Goal: Task Accomplishment & Management: Use online tool/utility

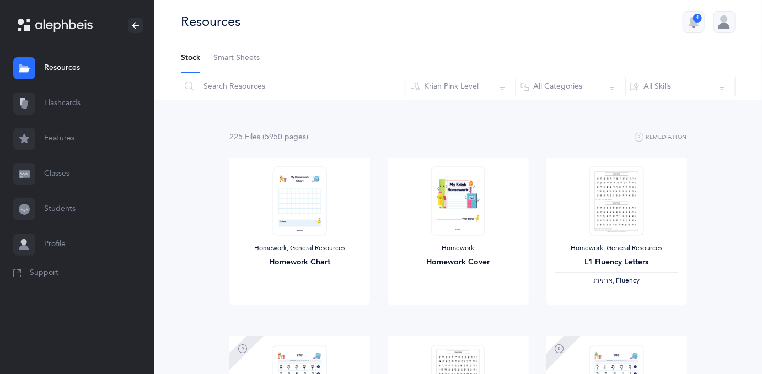
click at [63, 179] on link "Classes" at bounding box center [77, 174] width 154 height 35
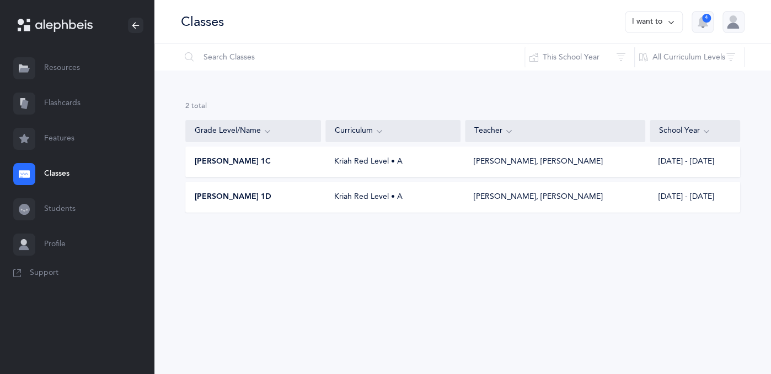
click at [224, 163] on span "Morah Berger 1C" at bounding box center [233, 162] width 76 height 11
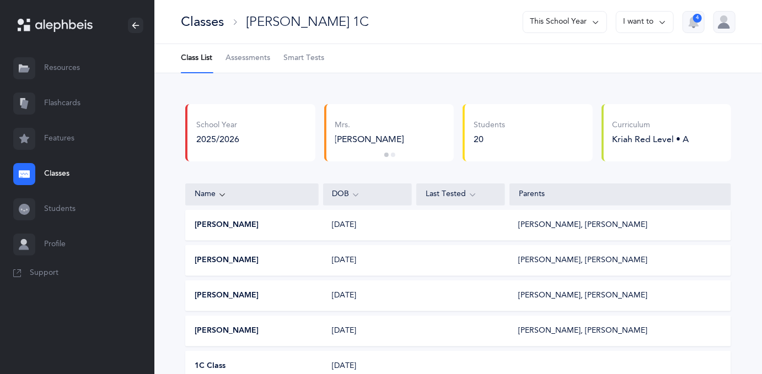
click at [200, 23] on div "Classes" at bounding box center [202, 22] width 43 height 18
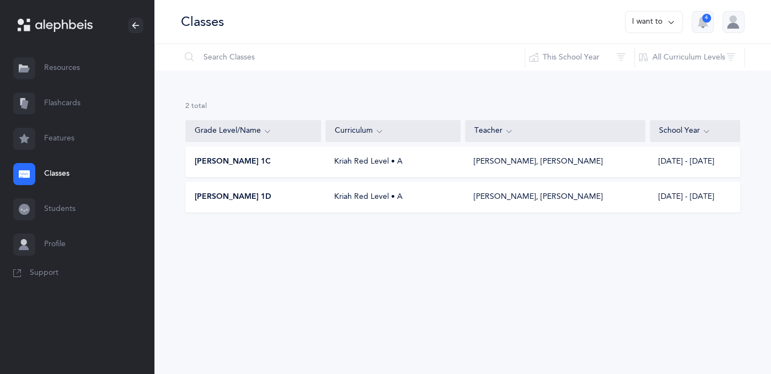
click at [232, 197] on span "Morah Berger 1D" at bounding box center [233, 197] width 77 height 11
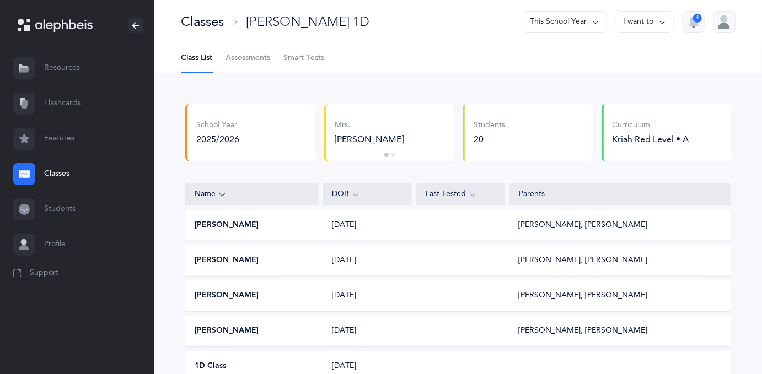
click at [308, 61] on span "Smart Tests" at bounding box center [303, 58] width 41 height 11
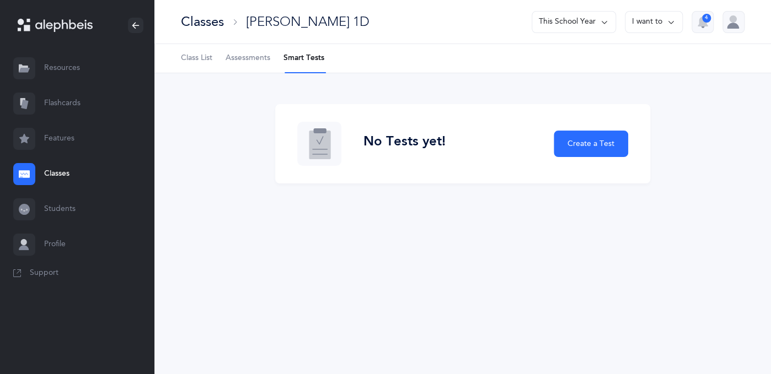
click at [313, 56] on li "Smart Tests" at bounding box center [303, 58] width 41 height 29
click at [260, 56] on span "Assessments" at bounding box center [248, 58] width 45 height 11
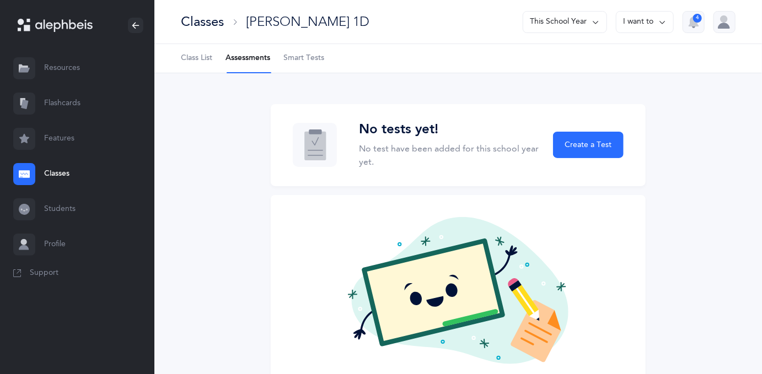
click at [192, 56] on span "Class List" at bounding box center [196, 58] width 31 height 11
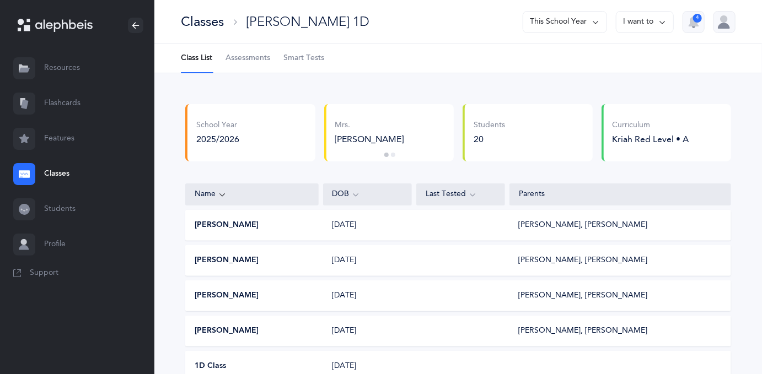
click at [213, 228] on button "[PERSON_NAME]" at bounding box center [227, 225] width 64 height 11
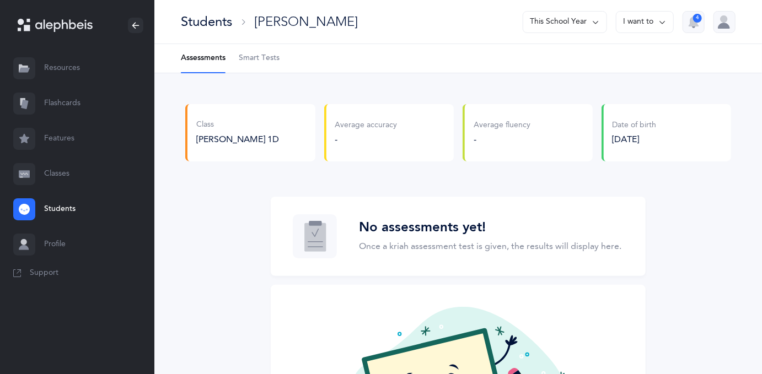
click at [267, 65] on Tests-tab "Smart Tests" at bounding box center [259, 58] width 41 height 29
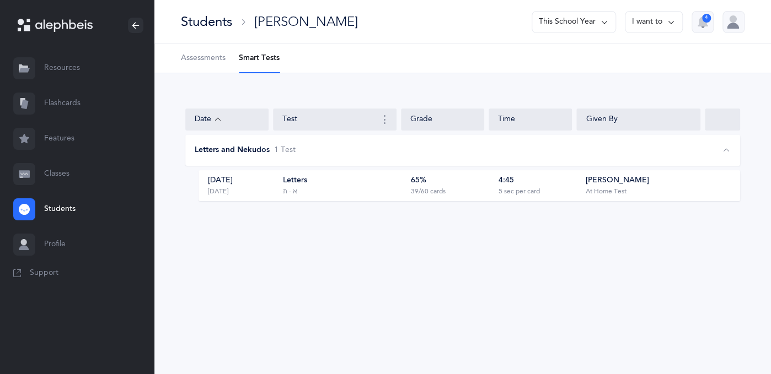
drag, startPoint x: 231, startPoint y: 195, endPoint x: 393, endPoint y: 197, distance: 162.7
click at [393, 197] on div "[DATE] [DATE] Letters א - ת 65% 39/60 cards 4:45 5 sec per card [PERSON_NAME] A…" at bounding box center [470, 185] width 542 height 31
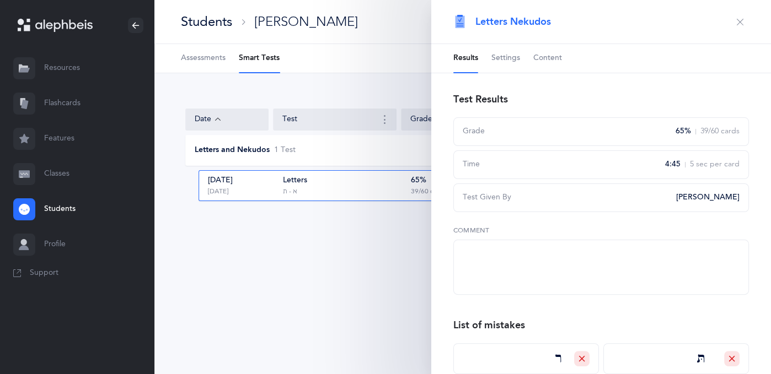
click at [361, 247] on div "Date Test Grade Time Given By Letters and Nekudos 1 Test [DATE] [DATE] Letters …" at bounding box center [462, 161] width 617 height 176
click at [395, 229] on div "Date Test Grade Time Given By Letters and Nekudos 1 Test [DATE] [DATE] Letters …" at bounding box center [462, 161] width 617 height 176
click at [736, 24] on icon "button" at bounding box center [740, 22] width 9 height 9
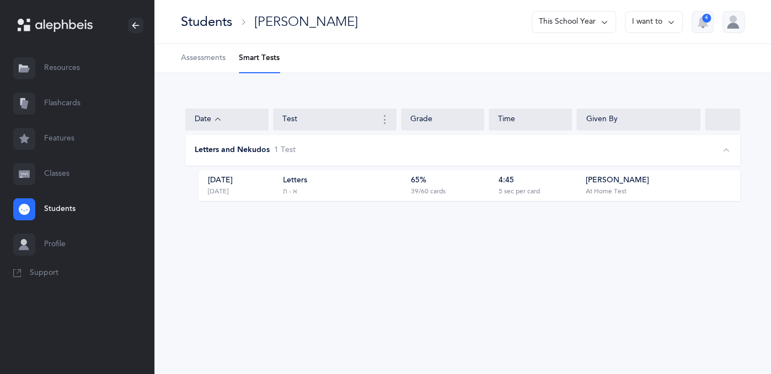
click at [256, 61] on li "Smart Tests" at bounding box center [259, 58] width 41 height 29
click at [55, 68] on link "Resources" at bounding box center [77, 68] width 154 height 35
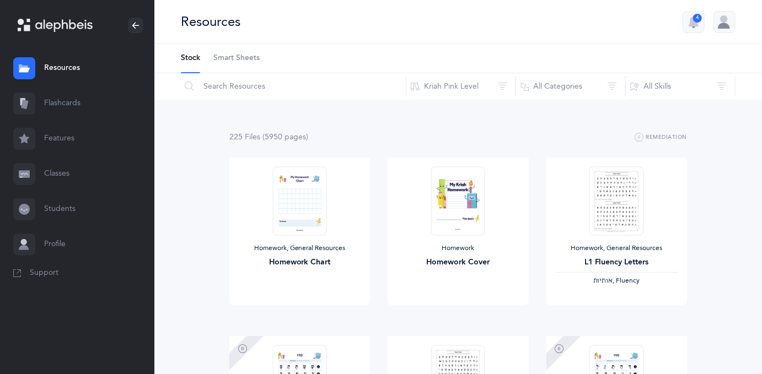
click at [242, 57] on span "Smart Sheets" at bounding box center [236, 58] width 46 height 11
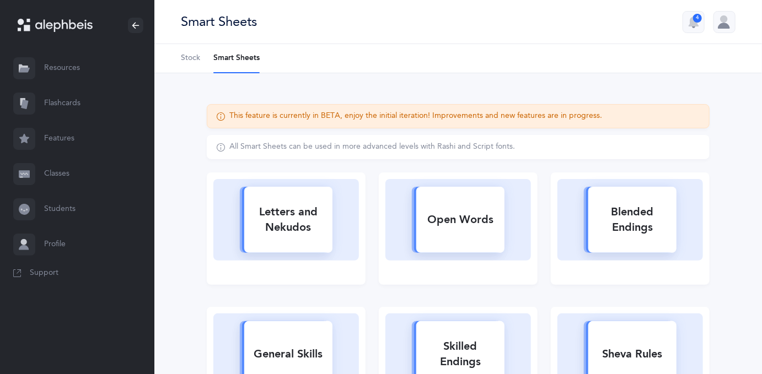
click at [291, 213] on div "Letters and Nekudos" at bounding box center [288, 220] width 88 height 44
select select
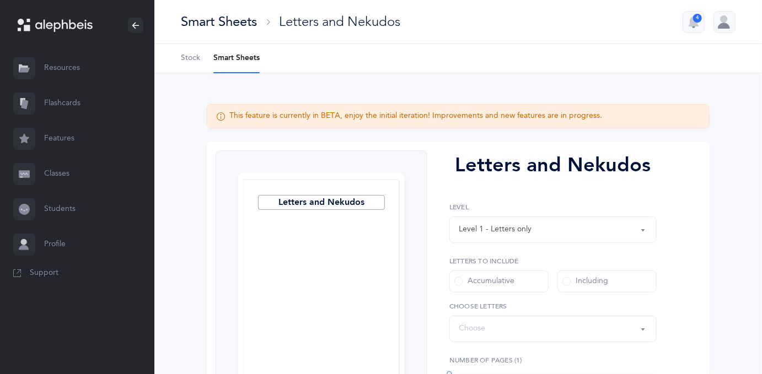
select select "27"
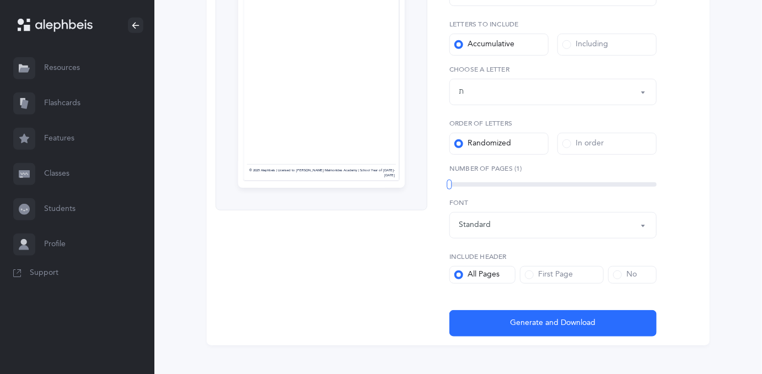
scroll to position [238, 0]
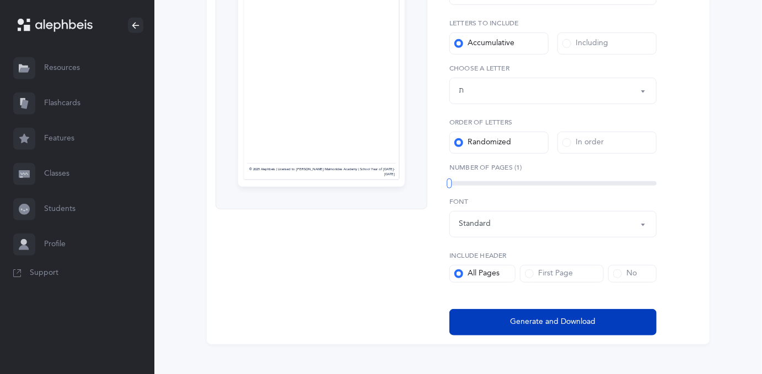
click at [547, 326] on span "Generate and Download" at bounding box center [553, 323] width 85 height 12
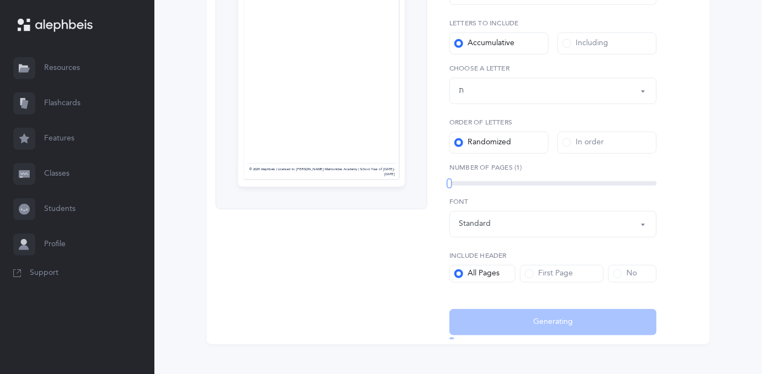
select select "27"
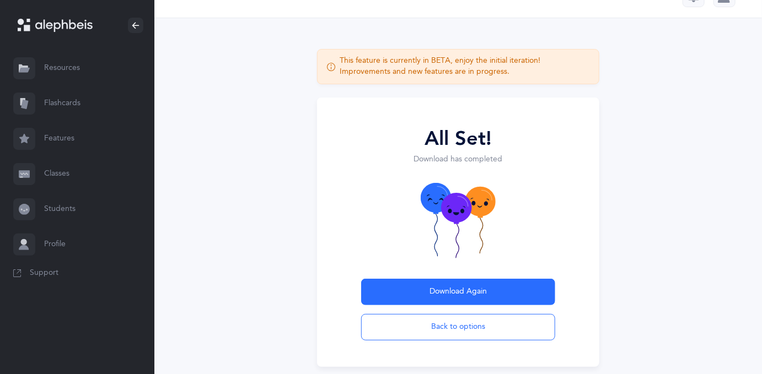
scroll to position [7, 0]
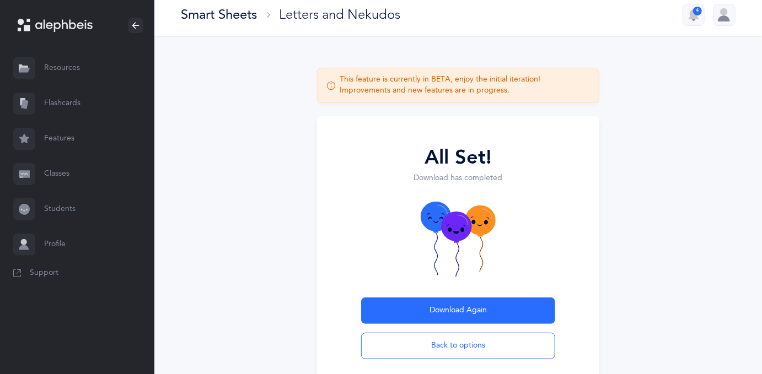
click at [62, 101] on link "Flashcards" at bounding box center [77, 103] width 154 height 35
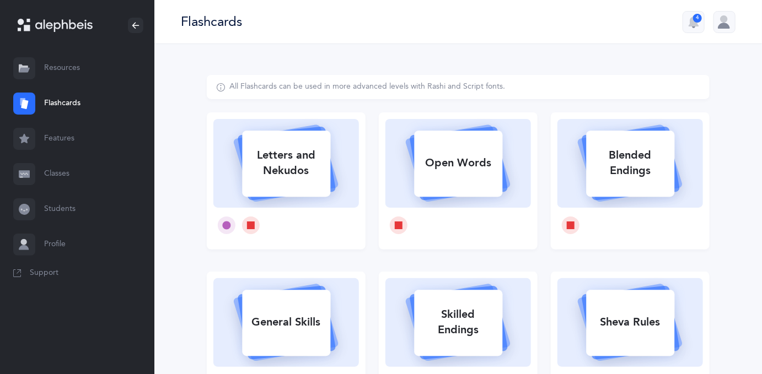
click at [55, 173] on link "Classes" at bounding box center [77, 174] width 154 height 35
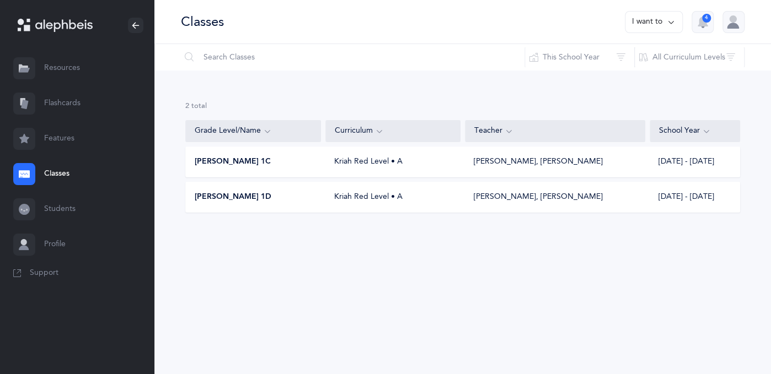
click at [50, 66] on link "Resources" at bounding box center [77, 68] width 154 height 35
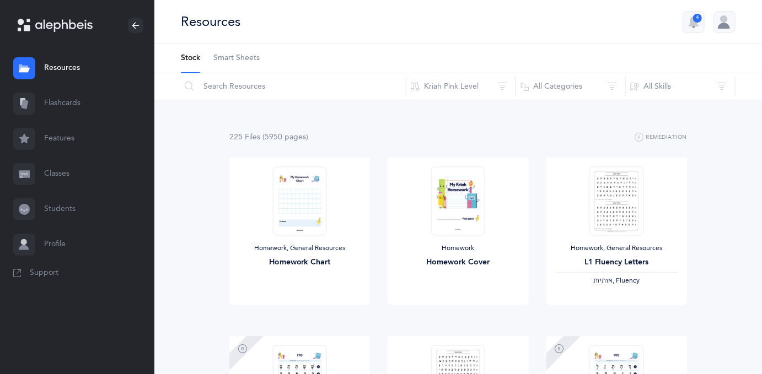
click at [60, 103] on link "Flashcards" at bounding box center [77, 103] width 154 height 35
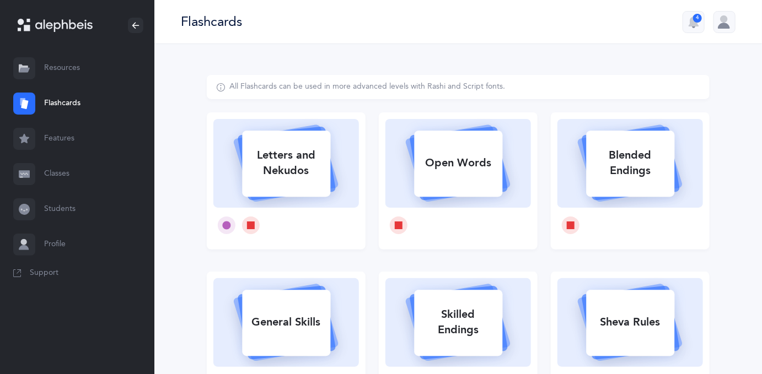
click at [72, 68] on link "Resources" at bounding box center [77, 68] width 154 height 35
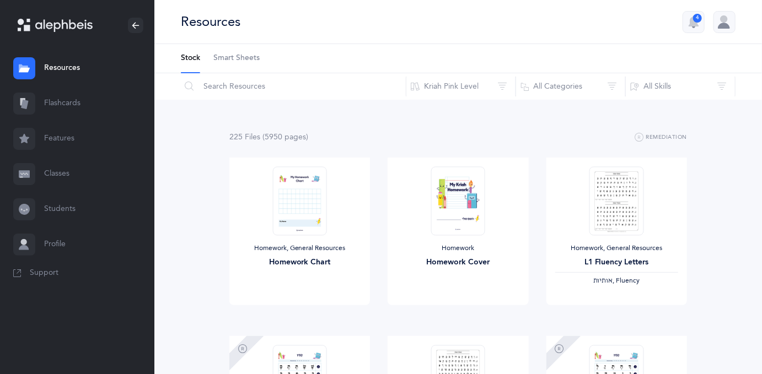
click at [52, 106] on link "Flashcards" at bounding box center [77, 103] width 154 height 35
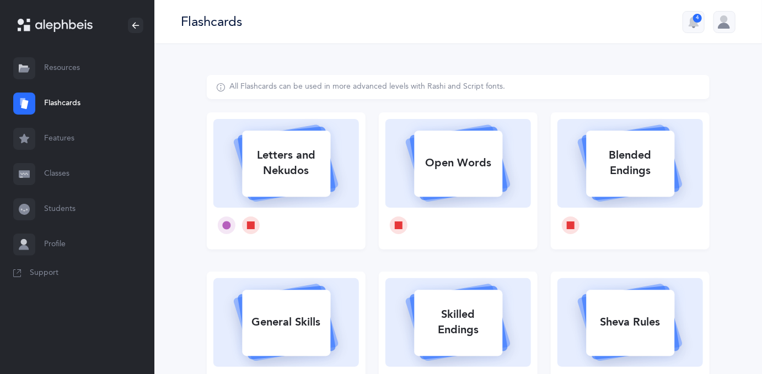
click at [58, 174] on link "Classes" at bounding box center [77, 174] width 154 height 35
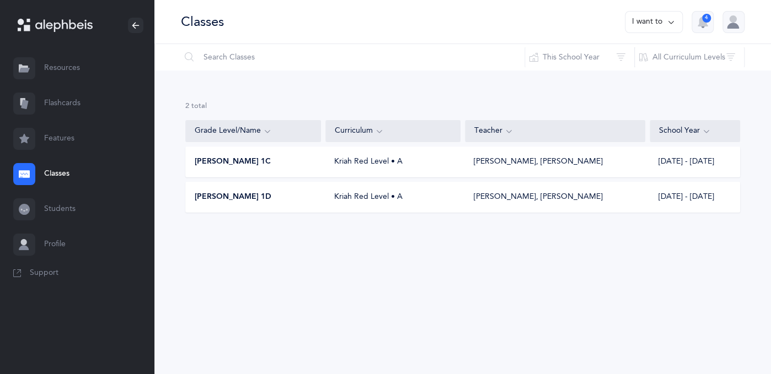
click at [66, 165] on link "Classes" at bounding box center [77, 174] width 154 height 35
click at [73, 72] on link "Resources" at bounding box center [77, 68] width 154 height 35
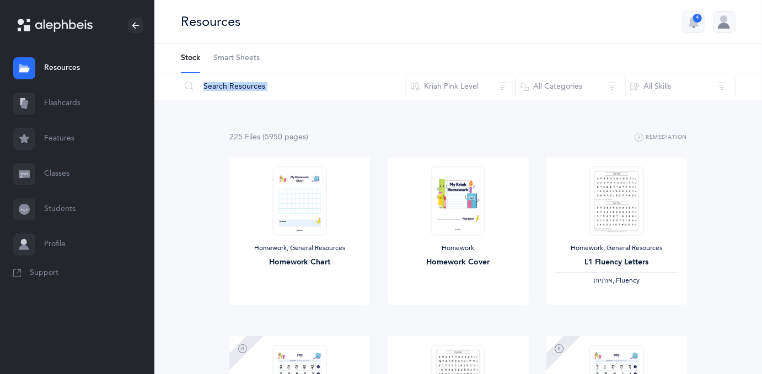
drag, startPoint x: 754, startPoint y: 44, endPoint x: 750, endPoint y: 96, distance: 52.6
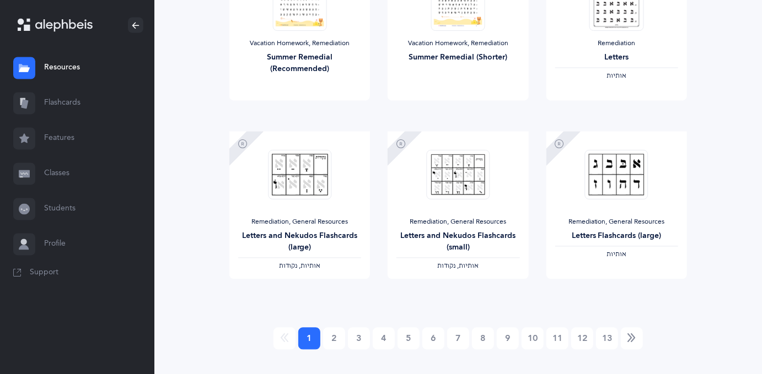
scroll to position [939, 0]
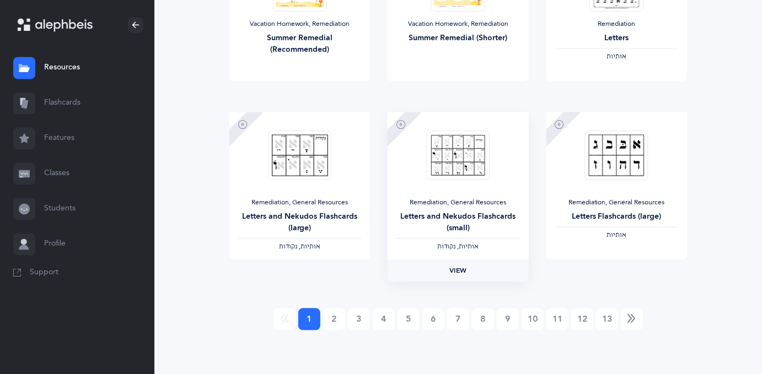
click at [452, 266] on span "View" at bounding box center [458, 271] width 18 height 10
click at [331, 323] on link "2" at bounding box center [334, 320] width 22 height 22
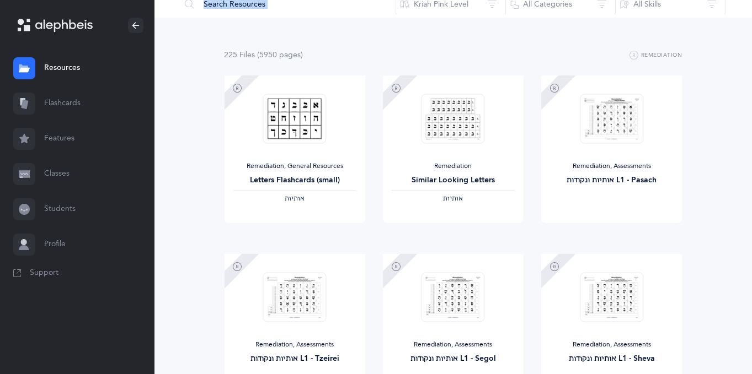
scroll to position [0, 0]
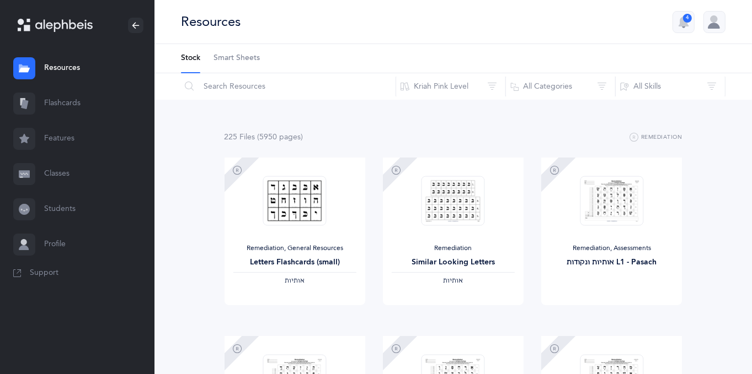
click at [70, 26] on icon at bounding box center [63, 25] width 57 height 13
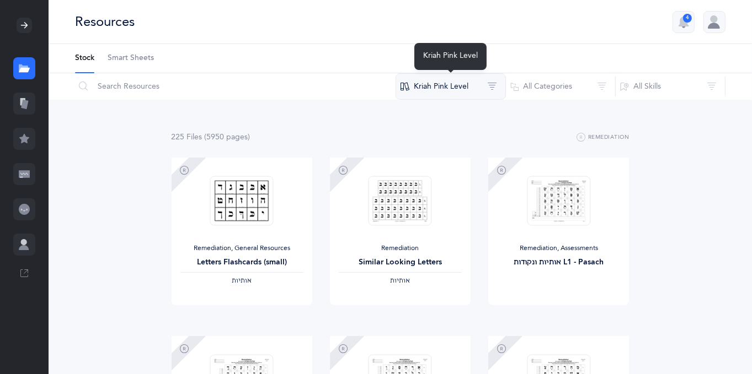
click at [448, 92] on button "Kriah Pink Level" at bounding box center [450, 86] width 110 height 26
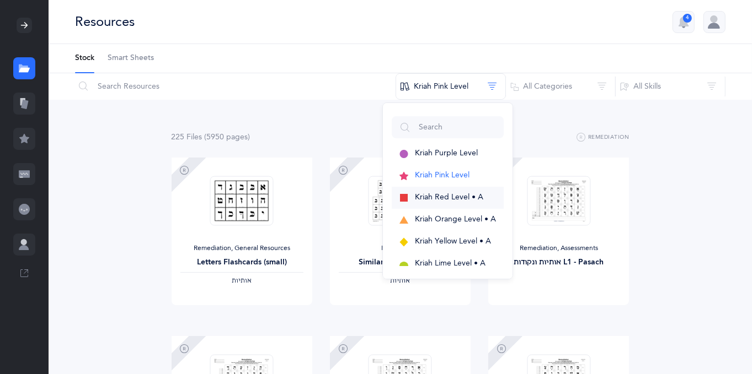
click at [437, 198] on span "Kriah Red Level • A" at bounding box center [449, 197] width 68 height 9
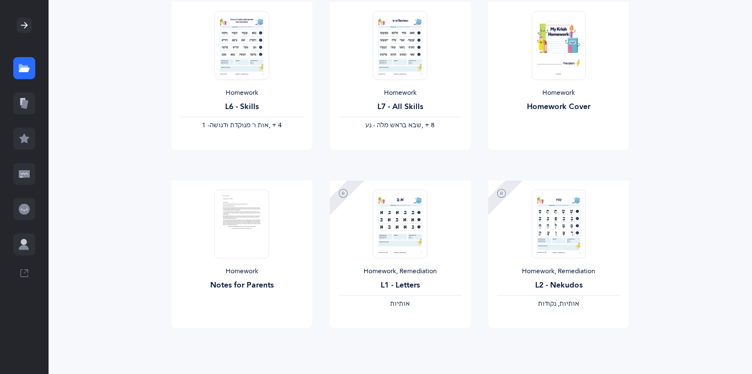
scroll to position [939, 0]
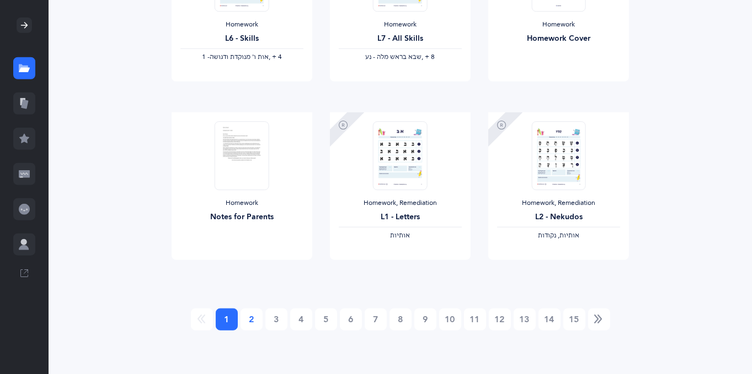
click at [249, 319] on link "2" at bounding box center [251, 320] width 22 height 22
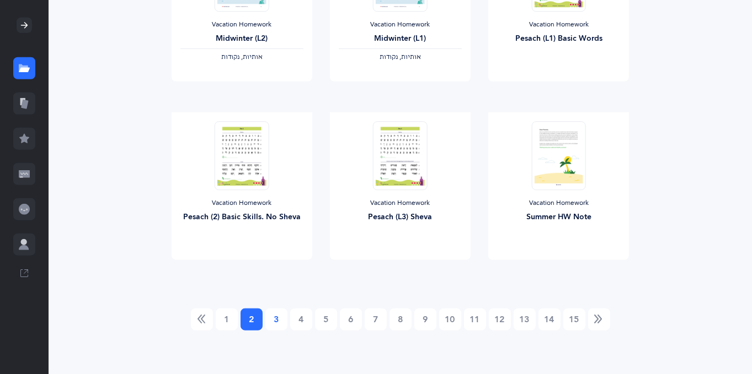
click at [275, 317] on link "3" at bounding box center [276, 320] width 22 height 22
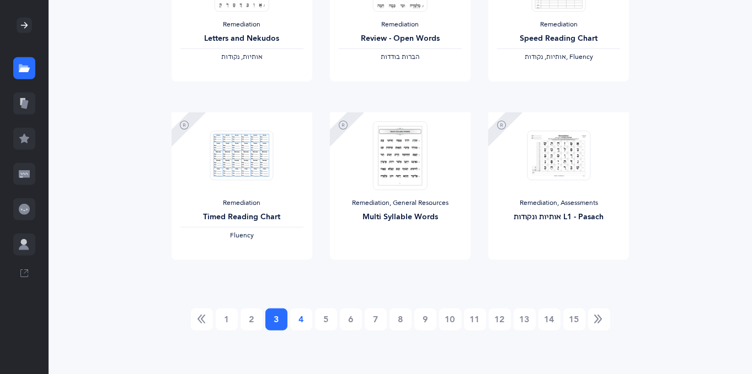
click at [303, 317] on link "4" at bounding box center [301, 320] width 22 height 22
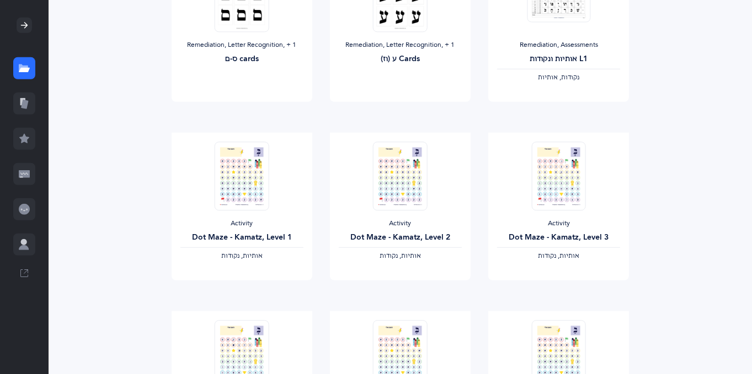
scroll to position [748, 0]
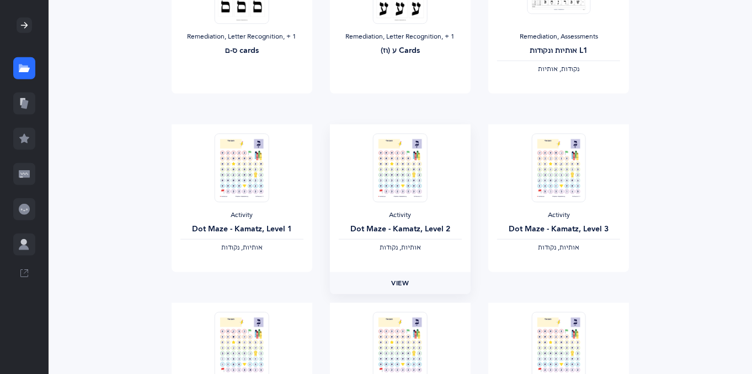
click at [395, 281] on span "View" at bounding box center [400, 283] width 18 height 10
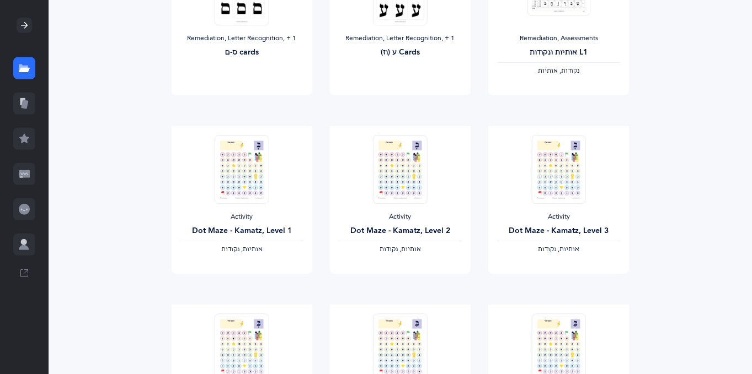
scroll to position [939, 0]
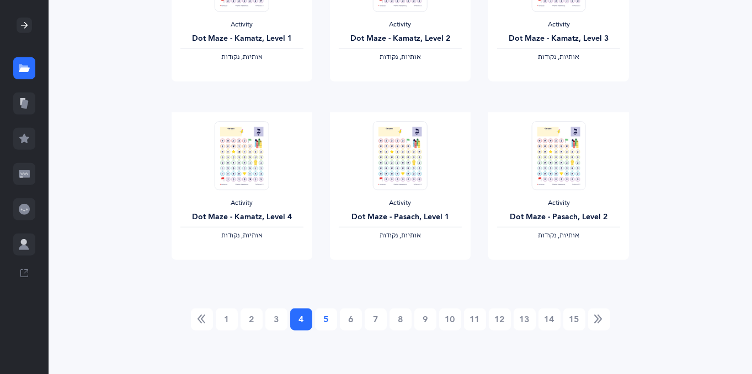
click at [328, 317] on link "5" at bounding box center [326, 320] width 22 height 22
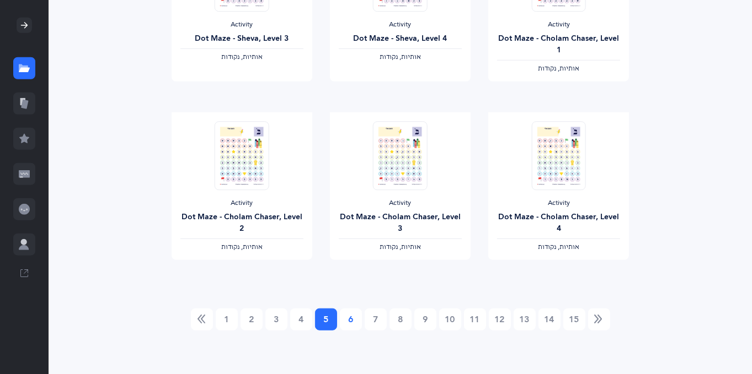
click at [353, 320] on link "6" at bounding box center [351, 320] width 22 height 22
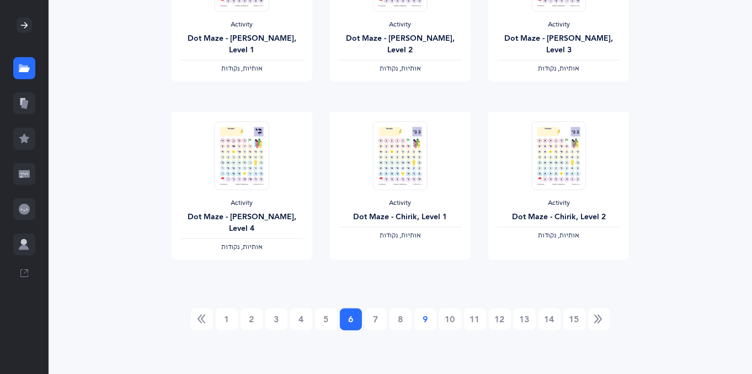
click at [428, 322] on link "9" at bounding box center [425, 320] width 22 height 22
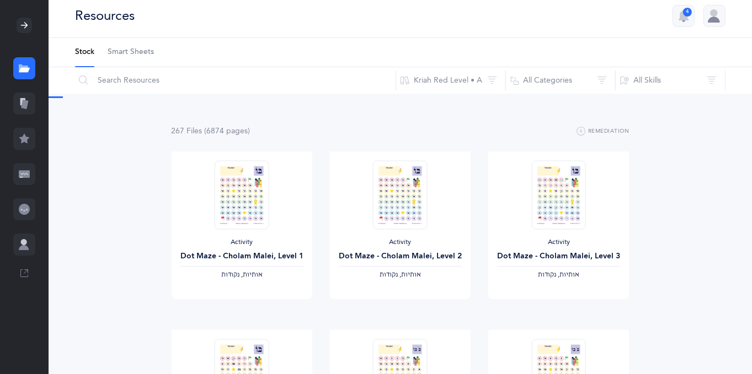
scroll to position [0, 0]
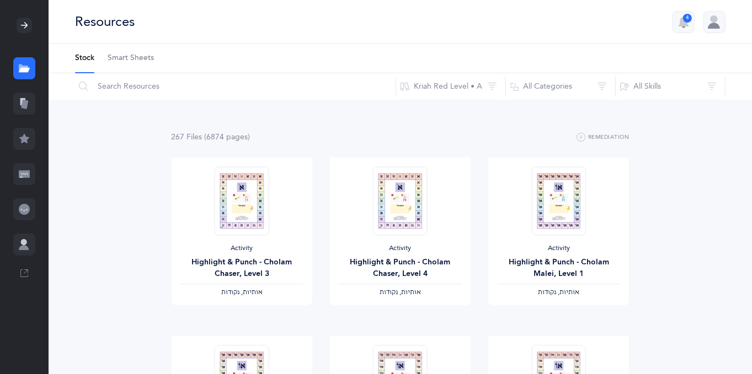
click at [84, 62] on li "Stock" at bounding box center [84, 58] width 19 height 29
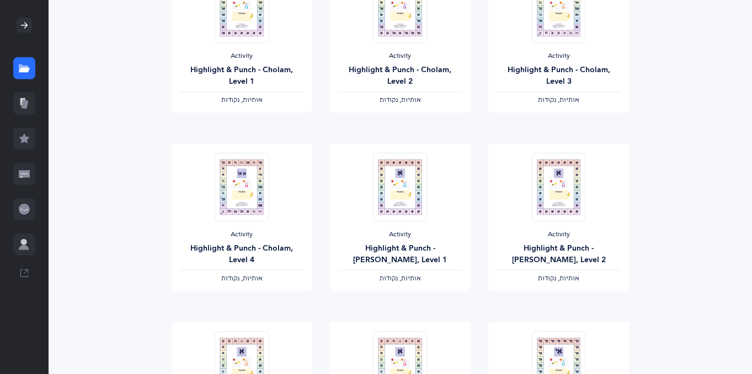
scroll to position [939, 0]
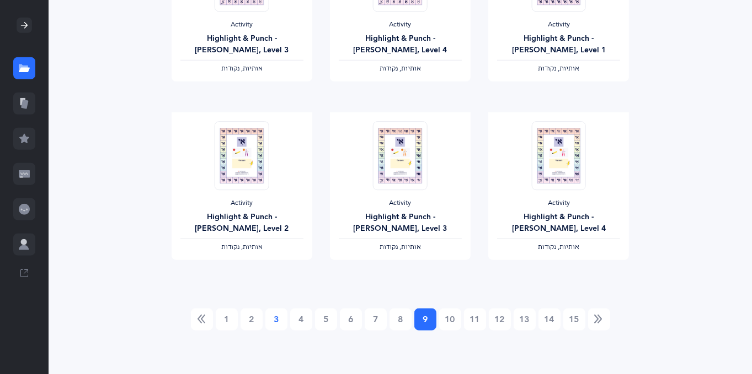
click at [272, 322] on link "3" at bounding box center [276, 320] width 22 height 22
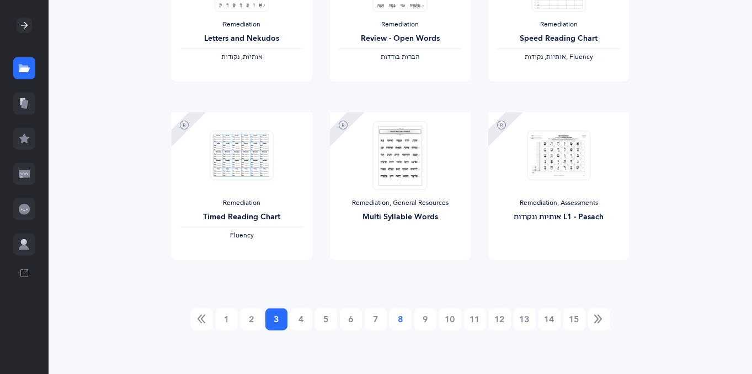
click at [399, 322] on link "8" at bounding box center [400, 320] width 22 height 22
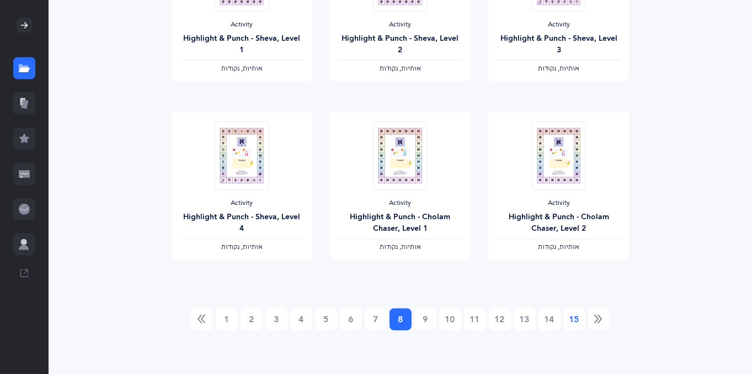
click at [572, 320] on link "15" at bounding box center [574, 320] width 22 height 22
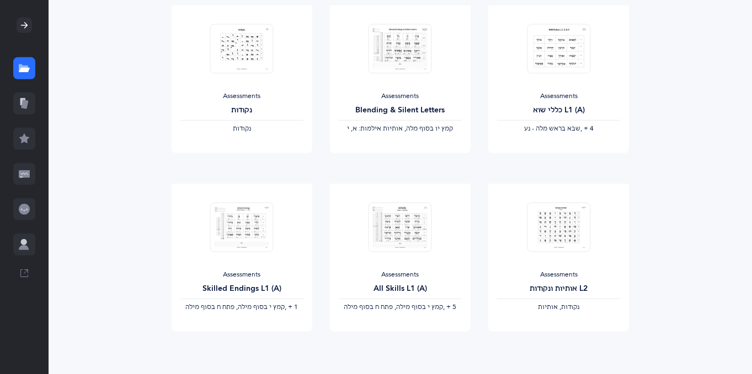
scroll to position [760, 0]
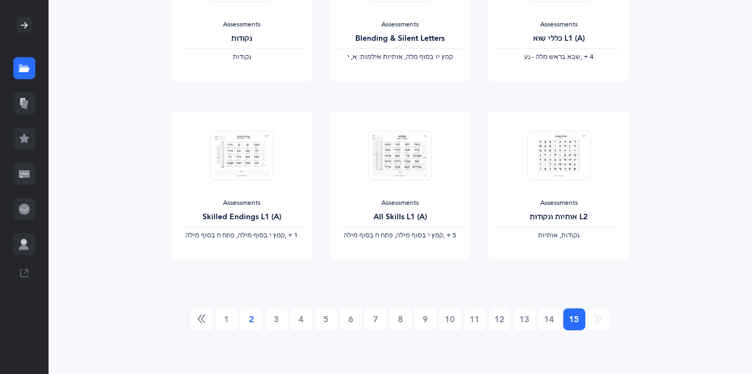
click at [249, 314] on link "2" at bounding box center [251, 320] width 22 height 22
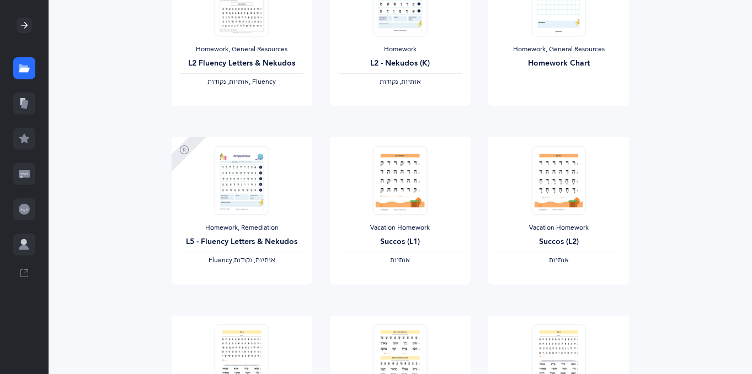
scroll to position [0, 0]
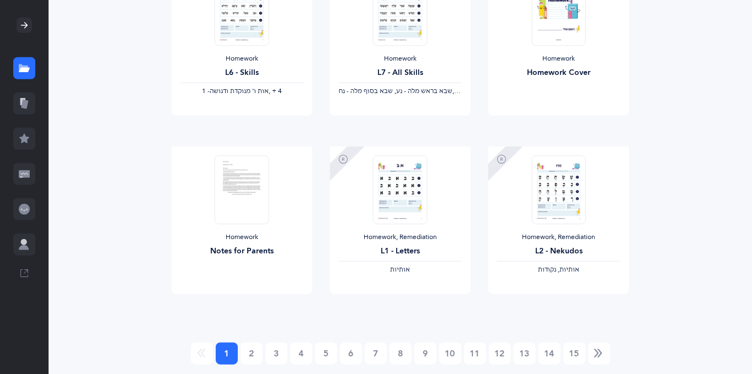
scroll to position [939, 0]
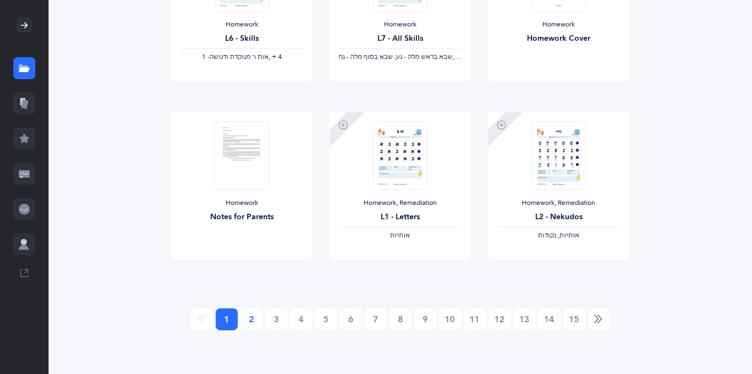
click at [251, 319] on link "2" at bounding box center [251, 320] width 22 height 22
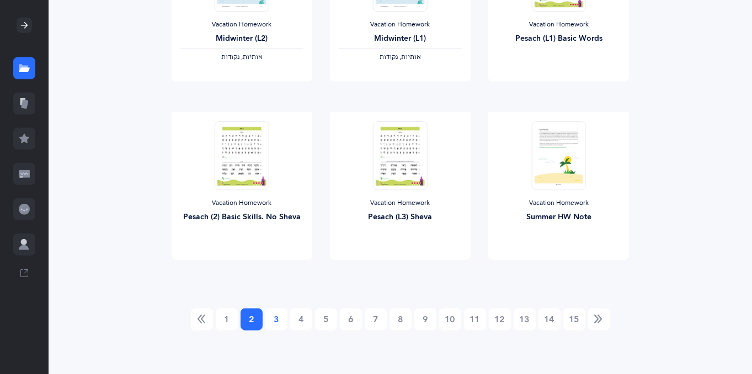
click at [277, 318] on link "3" at bounding box center [276, 320] width 22 height 22
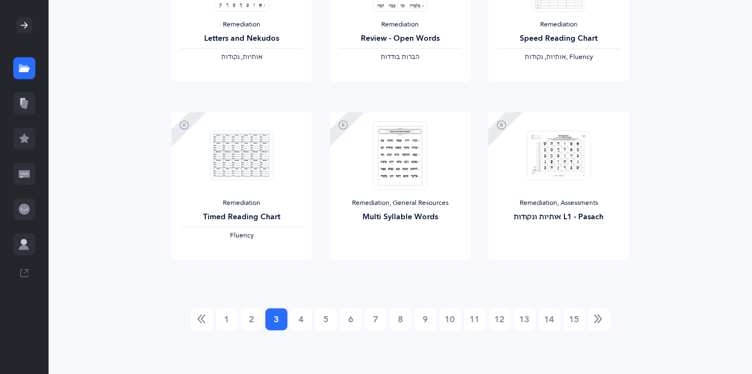
click at [23, 24] on icon at bounding box center [24, 25] width 9 height 9
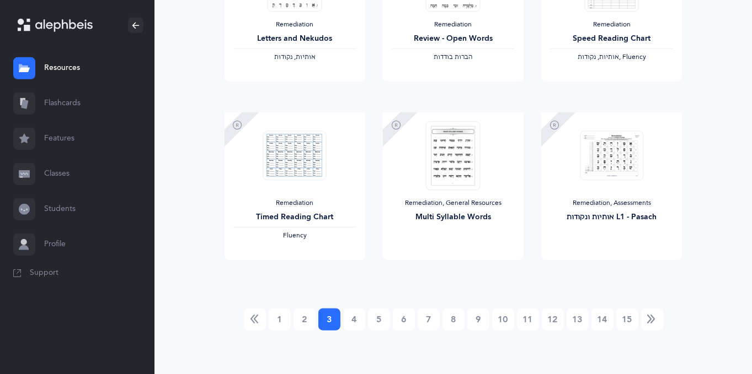
click at [62, 149] on link "Features" at bounding box center [77, 138] width 154 height 35
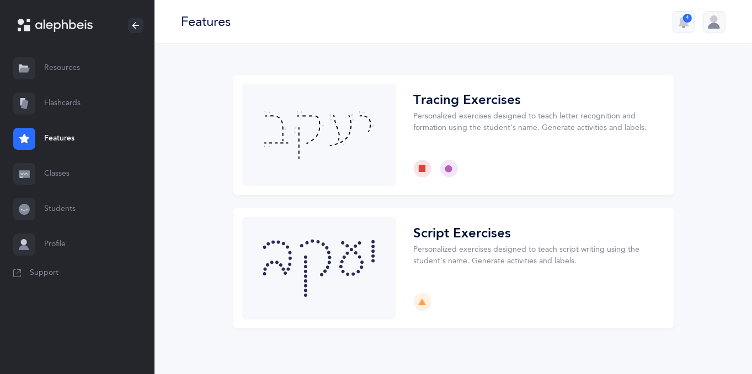
scroll to position [11, 0]
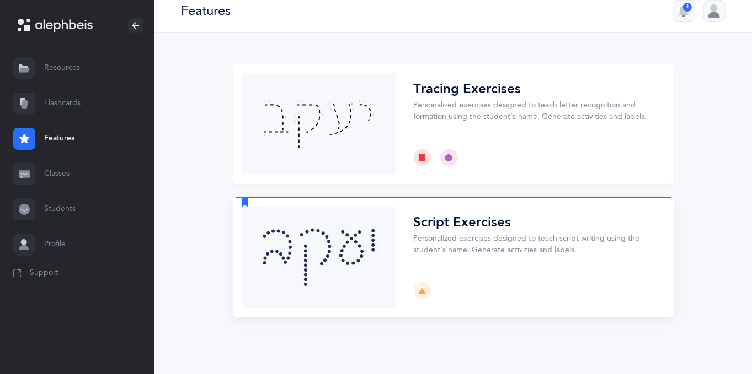
click at [345, 250] on button "Choose" at bounding box center [453, 257] width 441 height 120
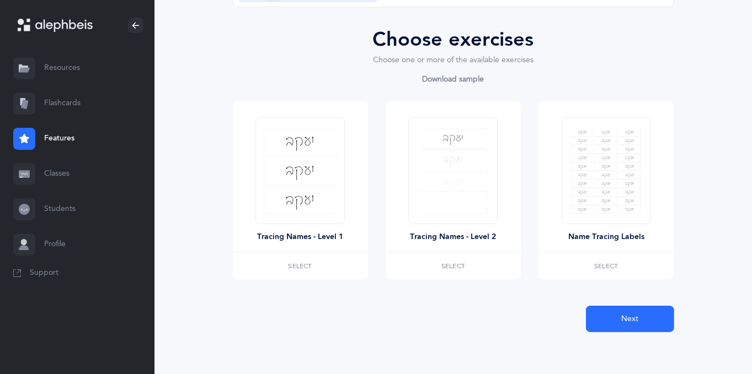
scroll to position [105, 0]
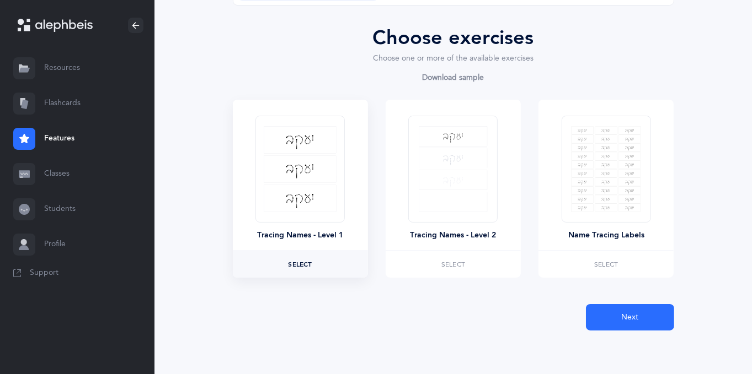
click at [303, 268] on label "Select" at bounding box center [300, 264] width 135 height 26
click at [624, 318] on span "Next" at bounding box center [629, 318] width 17 height 12
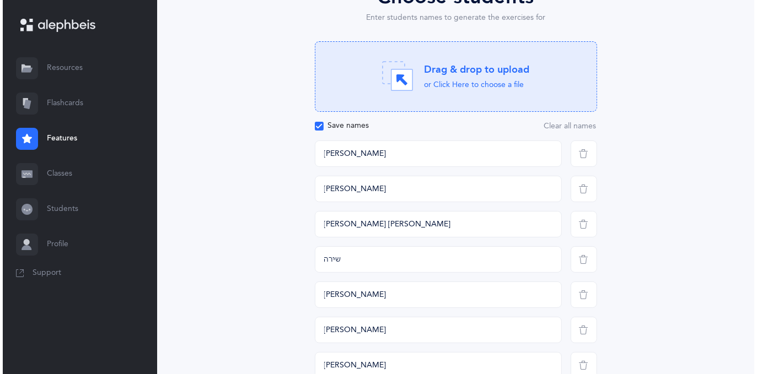
scroll to position [181, 0]
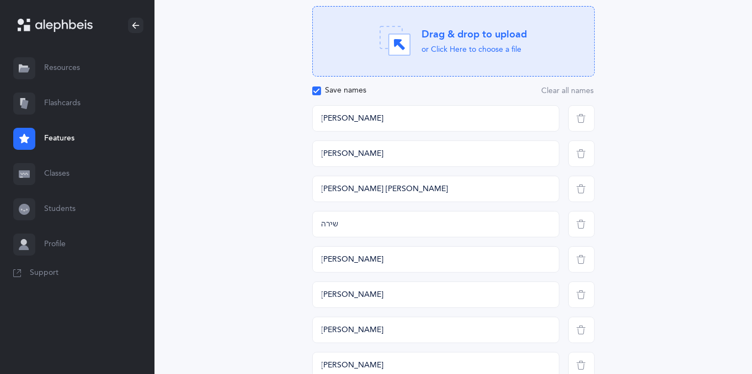
click at [320, 92] on span at bounding box center [316, 91] width 9 height 9
click at [0, 0] on input "Save names" at bounding box center [0, 0] width 0 height 0
click at [369, 115] on input "איידן" at bounding box center [435, 118] width 247 height 26
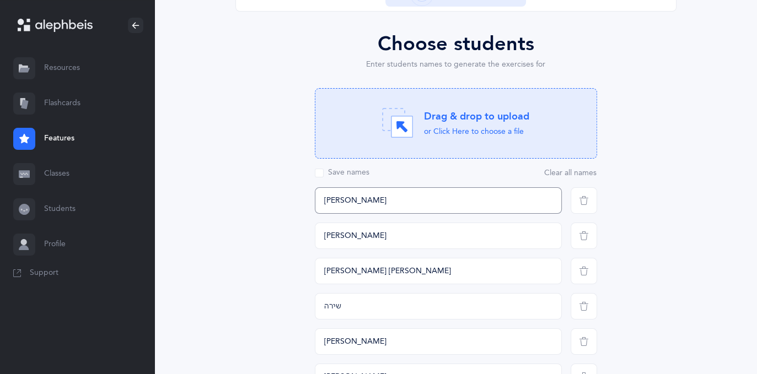
scroll to position [0, 0]
